Goal: Find specific page/section: Find specific page/section

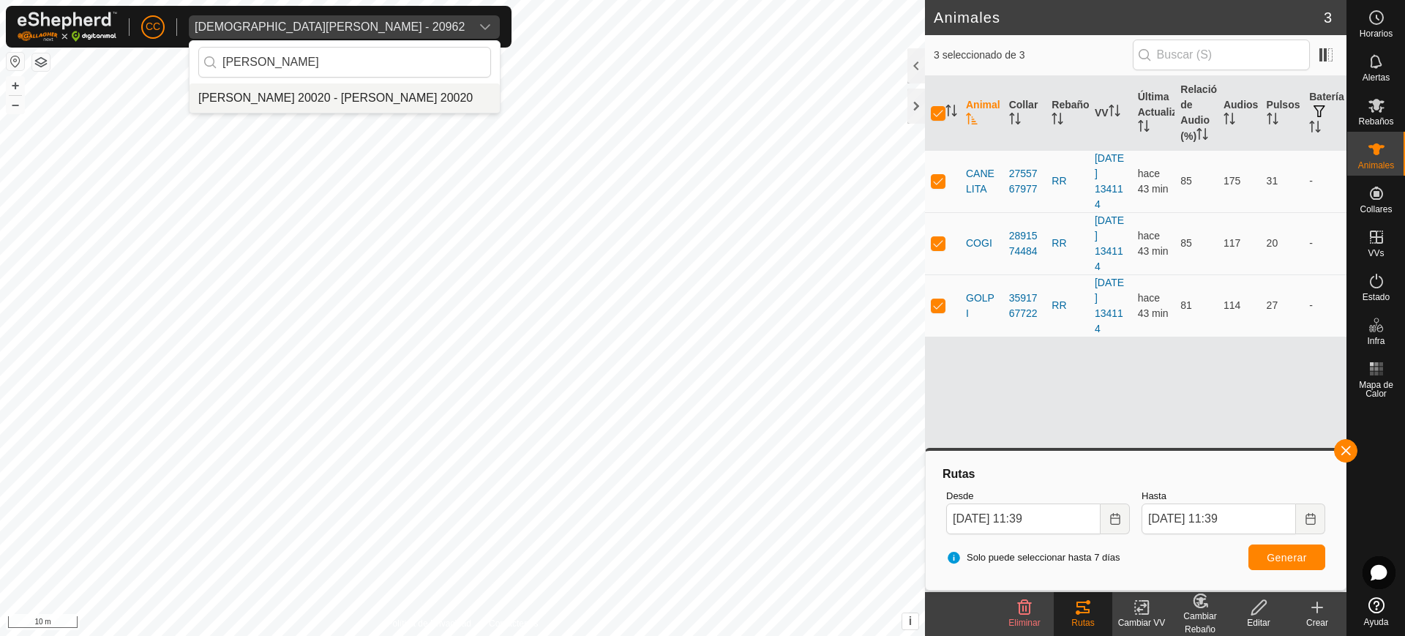
type input "[PERSON_NAME]"
click at [389, 88] on li "[PERSON_NAME] 20020 - [PERSON_NAME] 20020" at bounding box center [345, 97] width 310 height 29
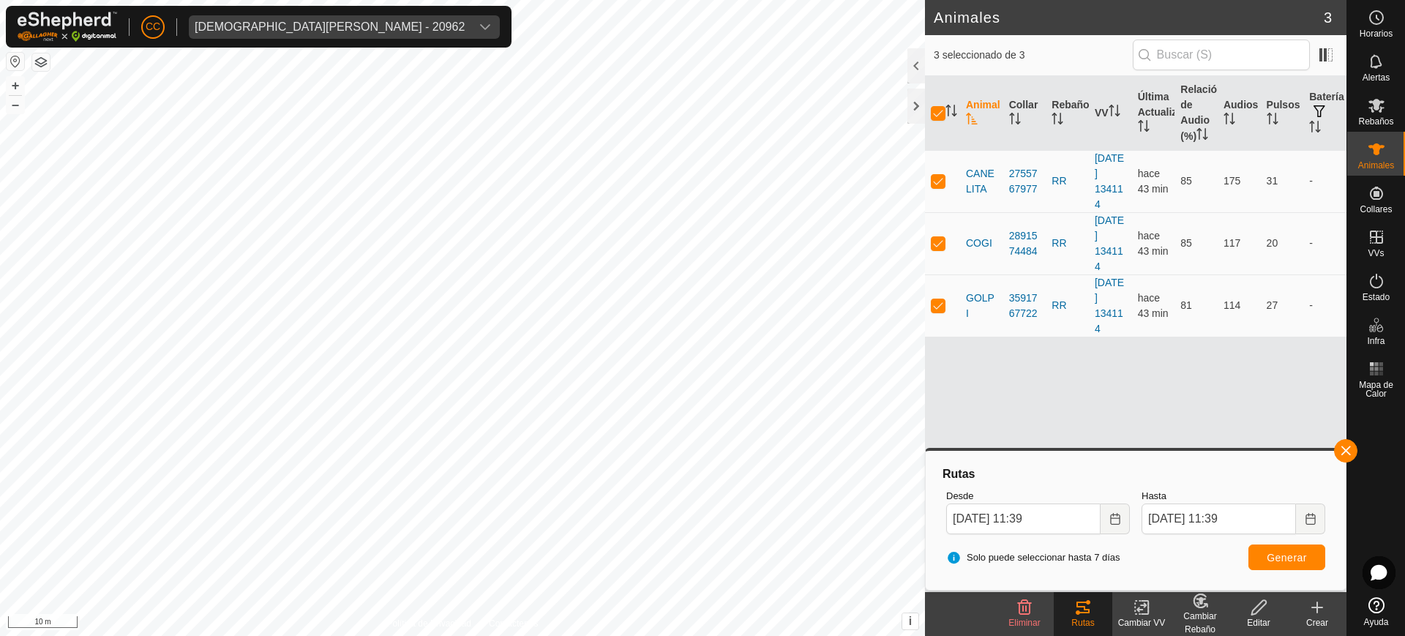
checkbox input "false"
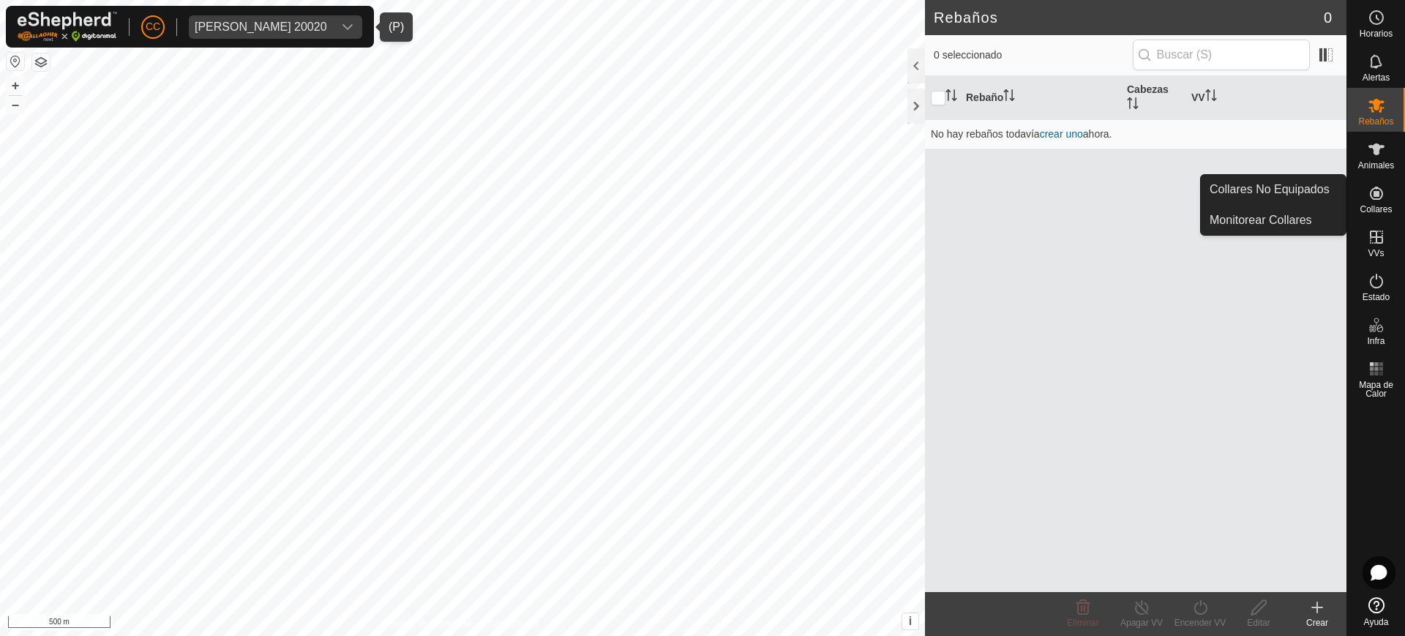
click at [1366, 189] on es-neckbands-svg-icon at bounding box center [1376, 193] width 26 height 23
click at [1336, 191] on link "Collares No Equipados" at bounding box center [1273, 189] width 145 height 29
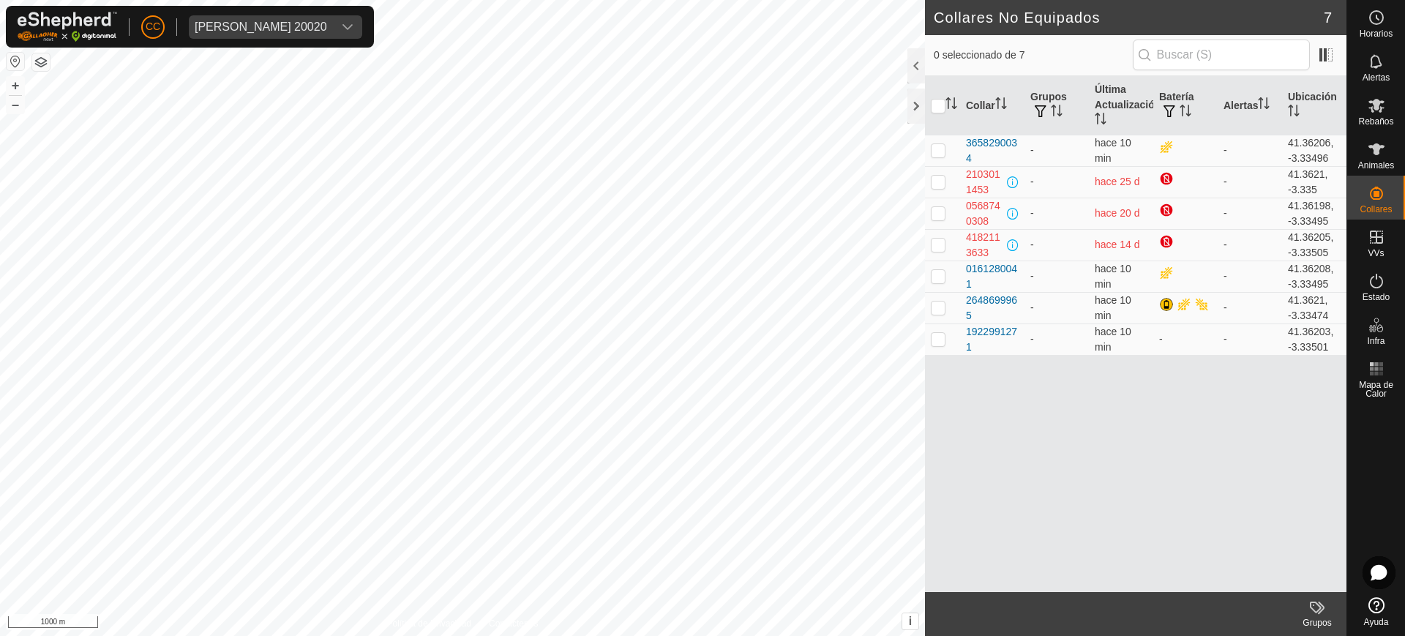
click at [9, 60] on button "button" at bounding box center [16, 62] width 18 height 18
click at [270, 22] on div "[PERSON_NAME] 20020" at bounding box center [261, 27] width 132 height 12
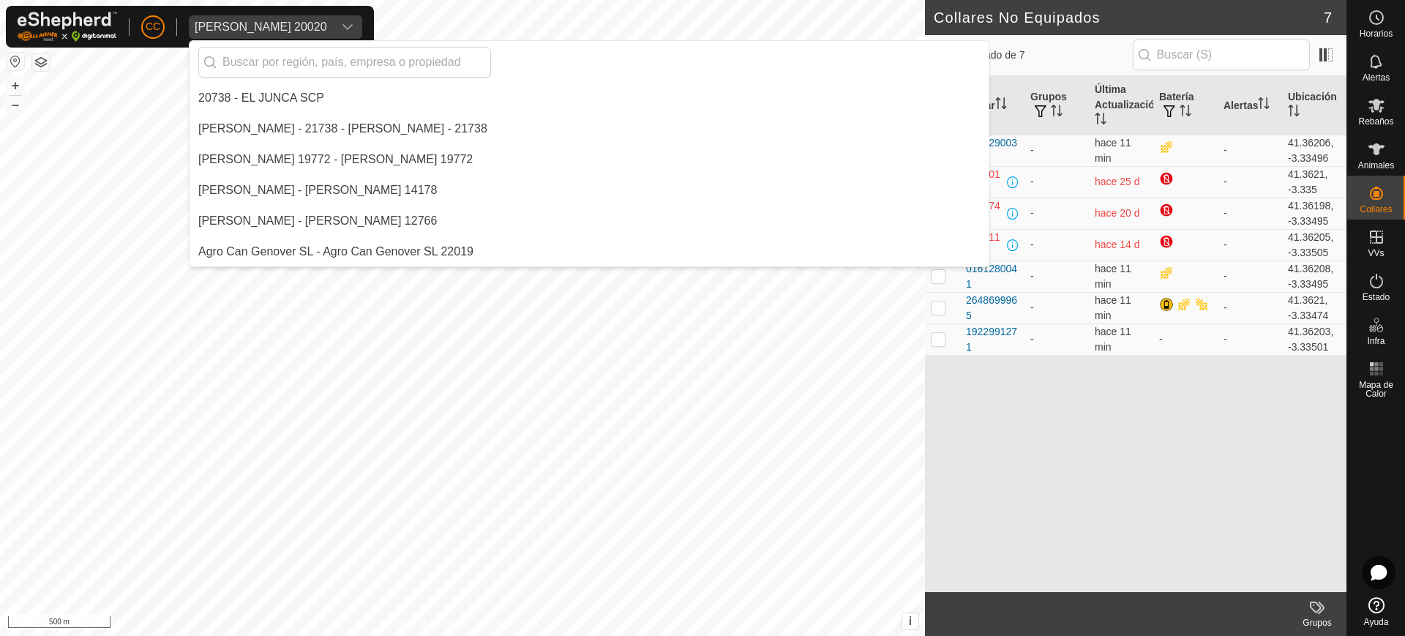
scroll to position [2551, 0]
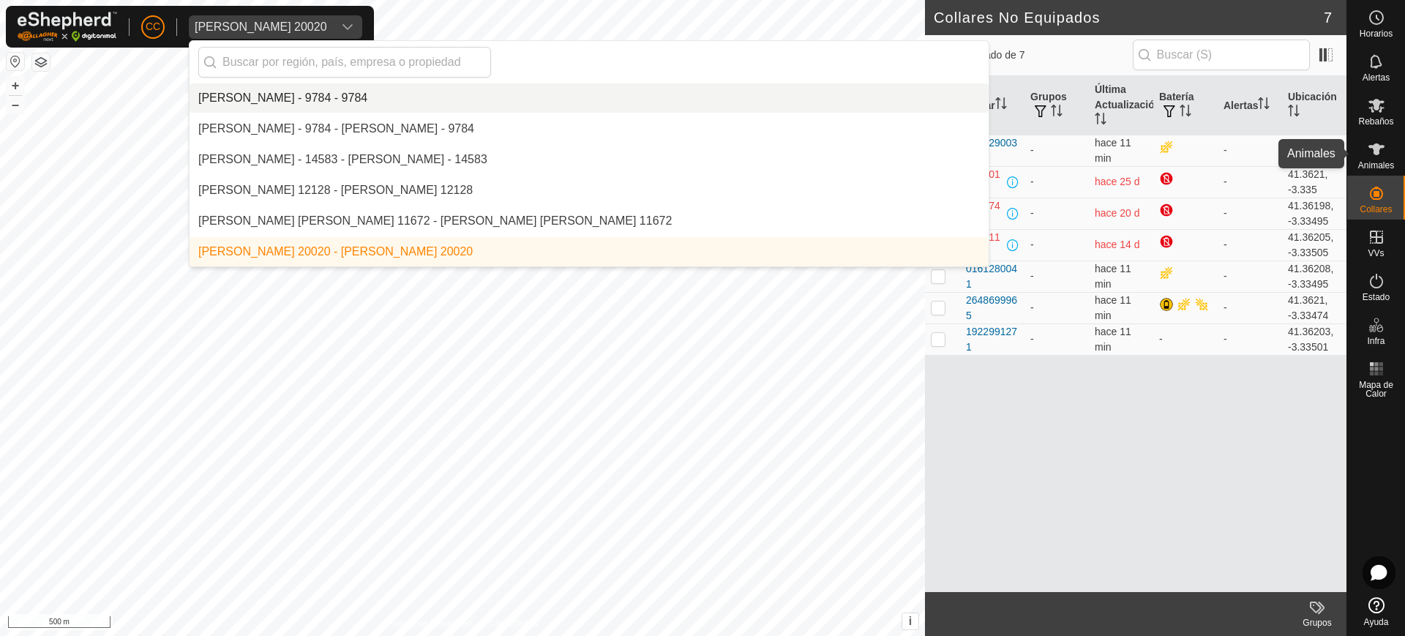
click at [1377, 170] on div "Animales" at bounding box center [1376, 154] width 58 height 44
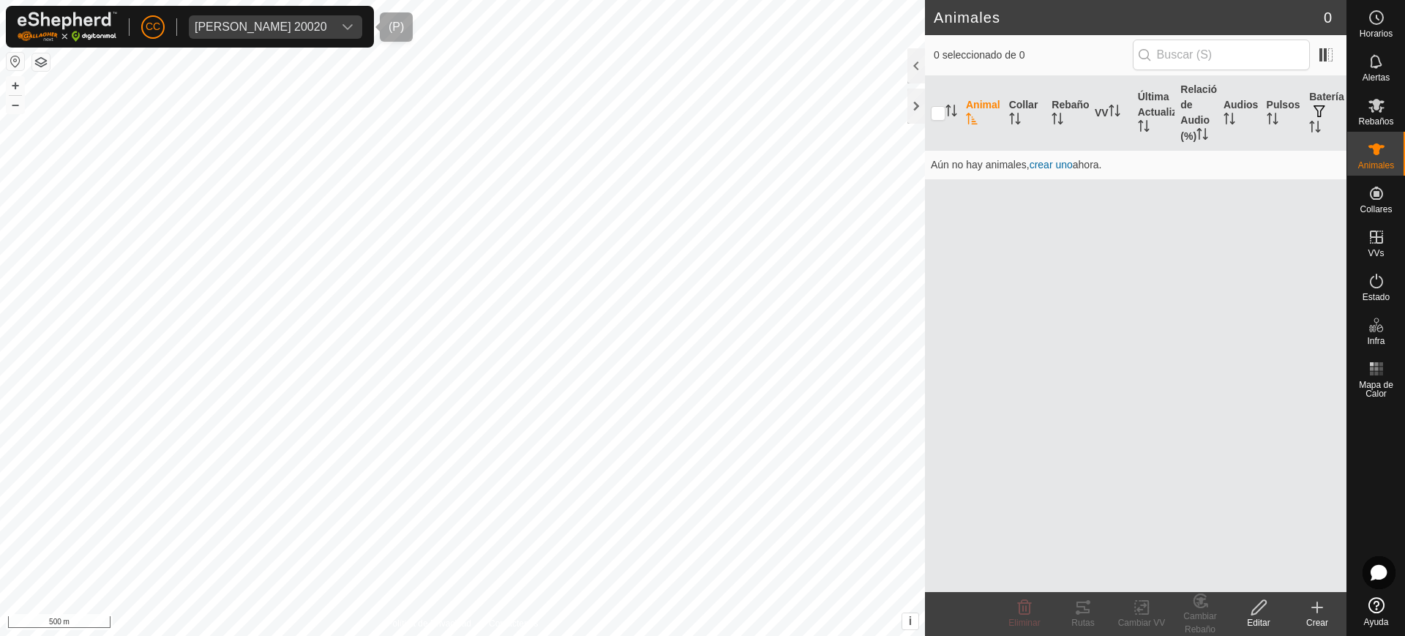
click at [273, 21] on div "[PERSON_NAME] 20020" at bounding box center [261, 27] width 132 height 12
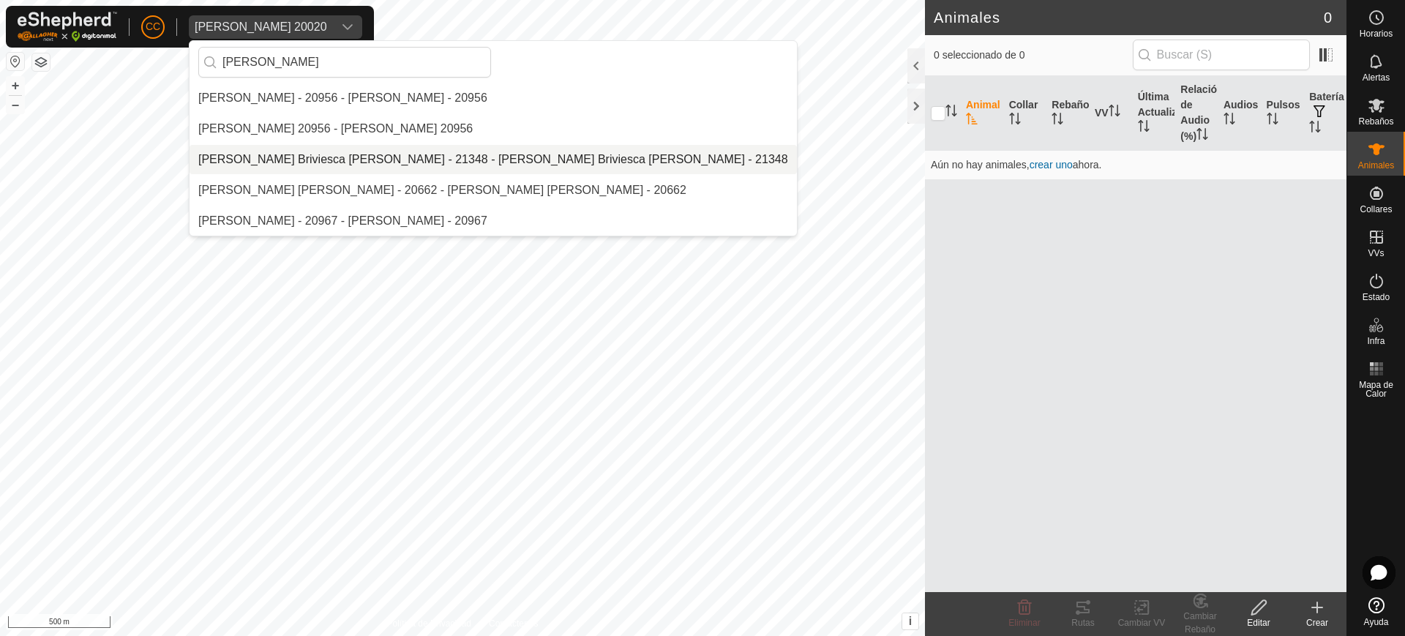
type input "[PERSON_NAME]"
click at [310, 158] on li "[PERSON_NAME] Briviesca [PERSON_NAME] - 21348 - [PERSON_NAME] Briviesca [PERSON…" at bounding box center [493, 159] width 607 height 29
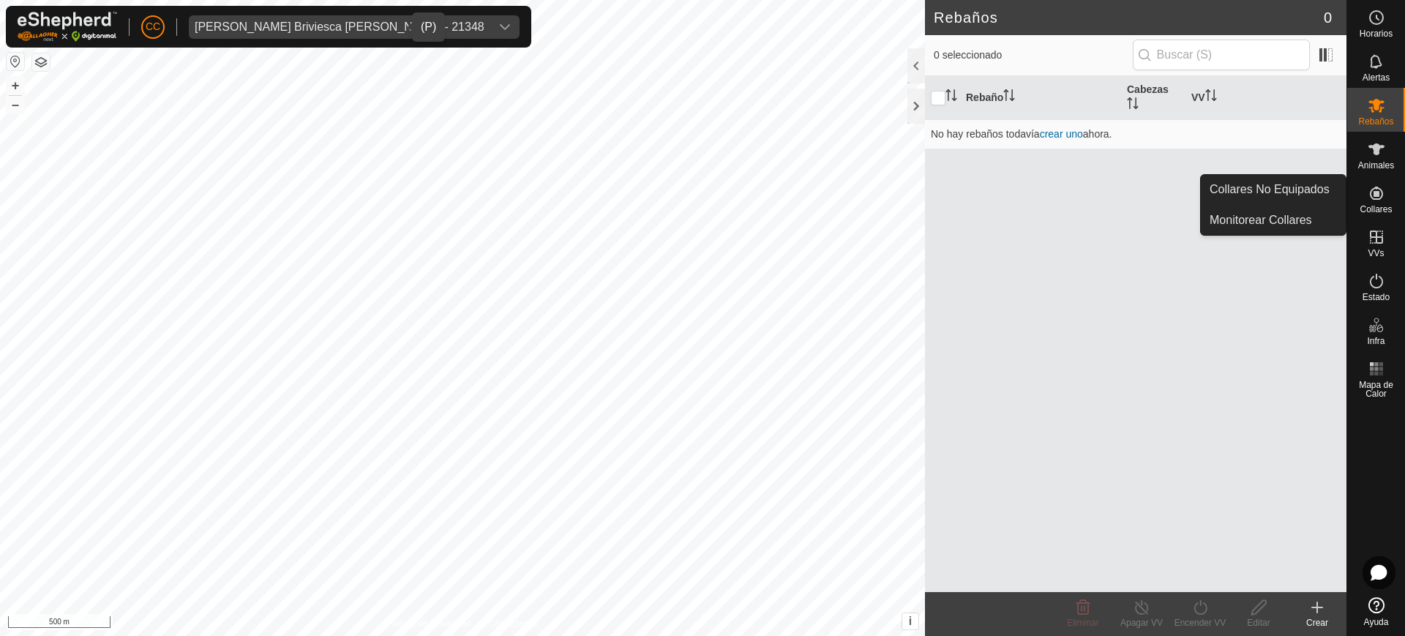
click at [1382, 189] on icon at bounding box center [1377, 193] width 18 height 18
click at [1321, 190] on link "Collares No Equipados" at bounding box center [1273, 189] width 145 height 29
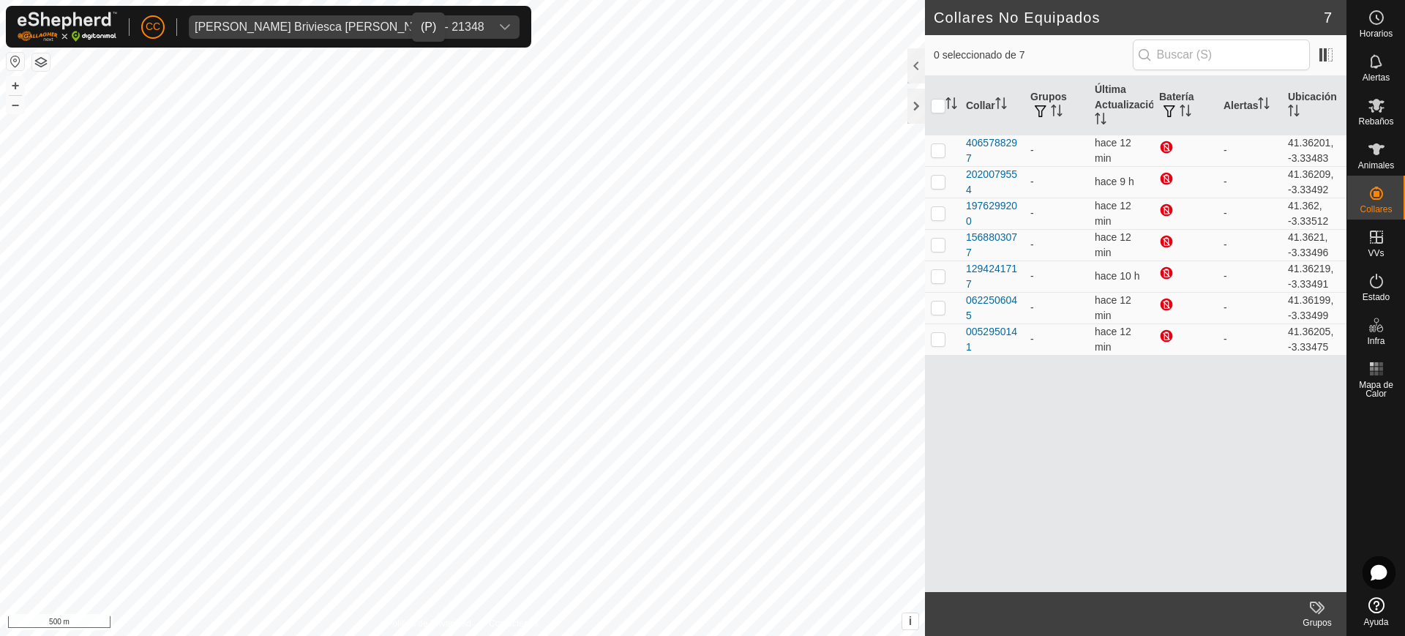
click at [293, 18] on span "[PERSON_NAME] Briviesca [PERSON_NAME] - 21348" at bounding box center [340, 26] width 302 height 23
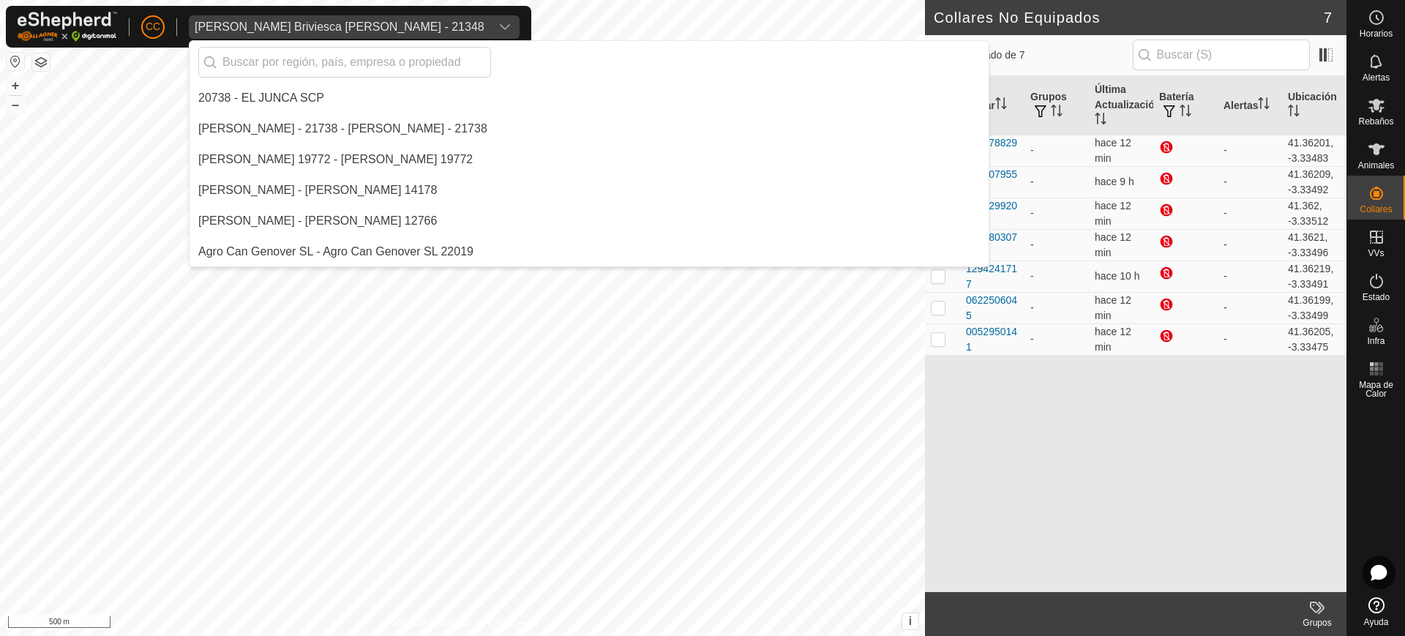
scroll to position [5533, 0]
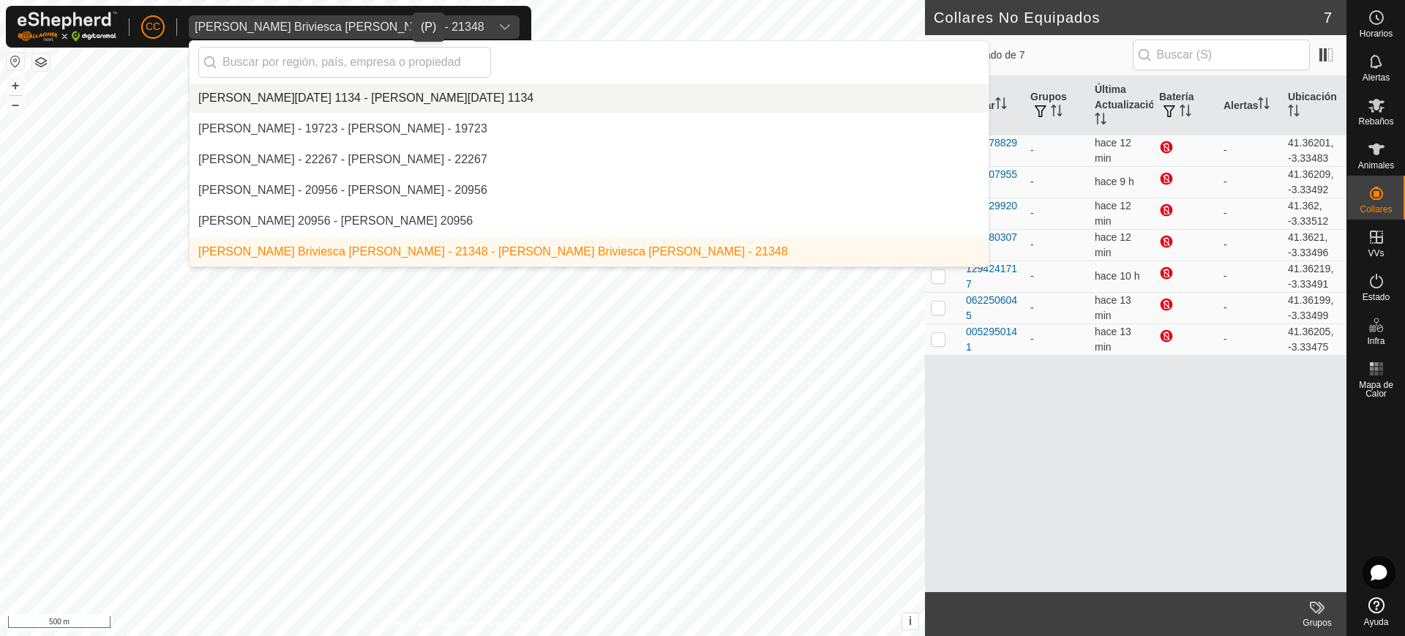
click at [287, 24] on div "[PERSON_NAME] Briviesca [PERSON_NAME] - 21348" at bounding box center [340, 27] width 290 height 12
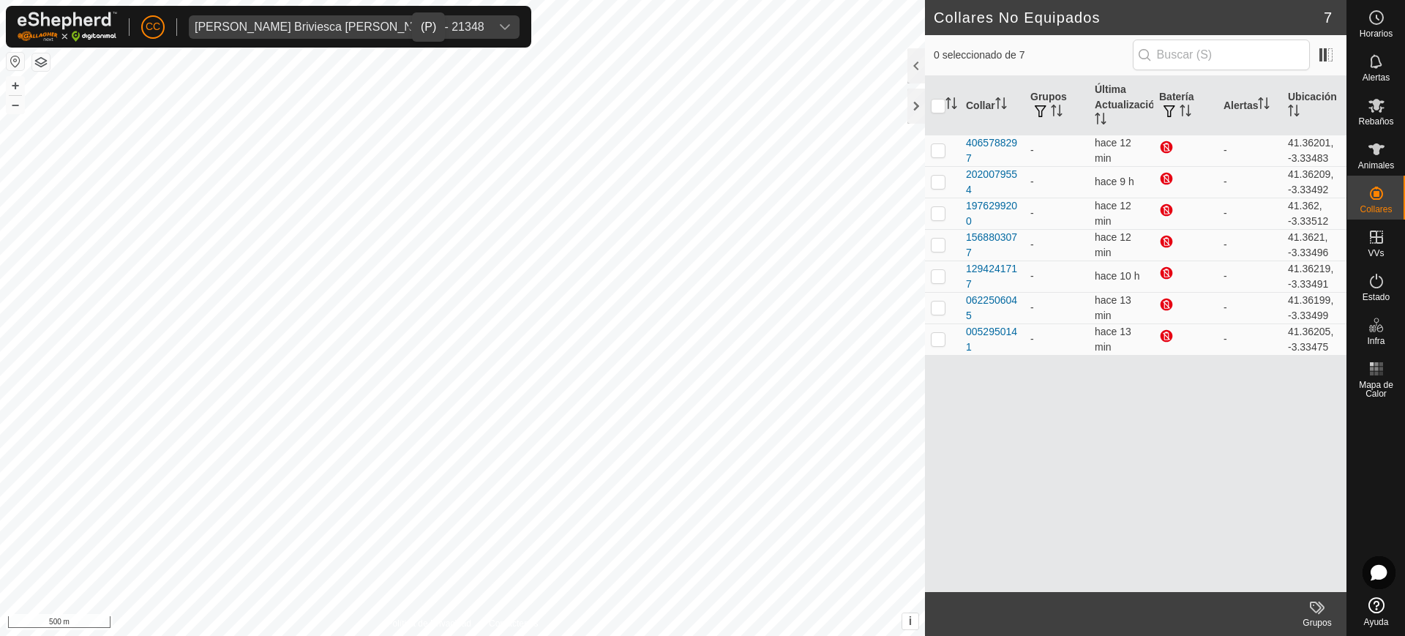
click at [290, 33] on span "[PERSON_NAME] Briviesca [PERSON_NAME] - 21348" at bounding box center [340, 26] width 302 height 23
